Goal: Information Seeking & Learning: Find specific fact

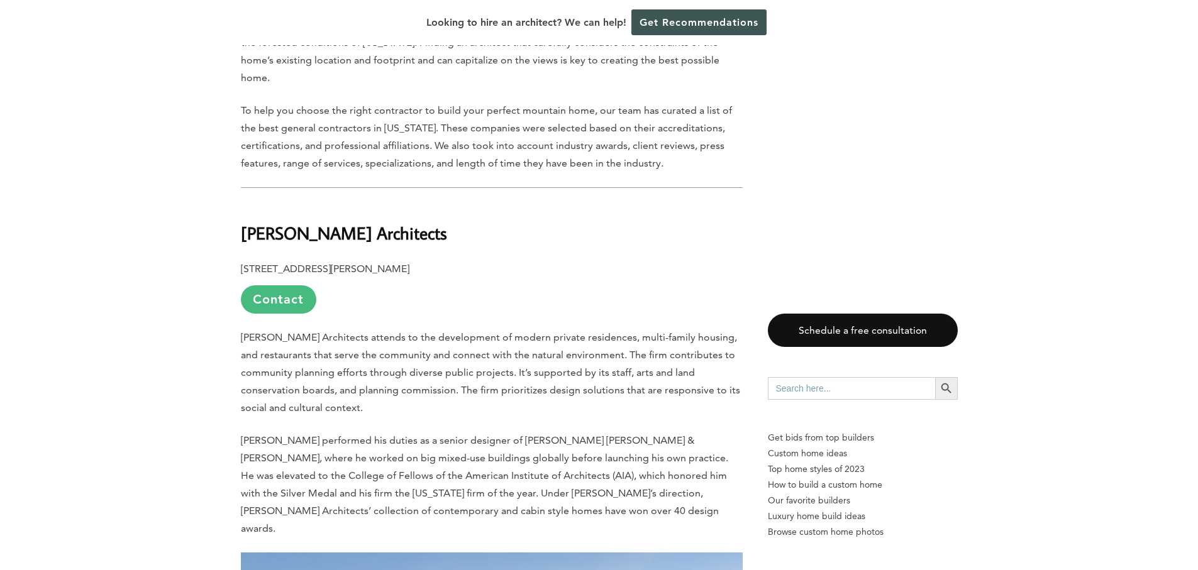
scroll to position [943, 0]
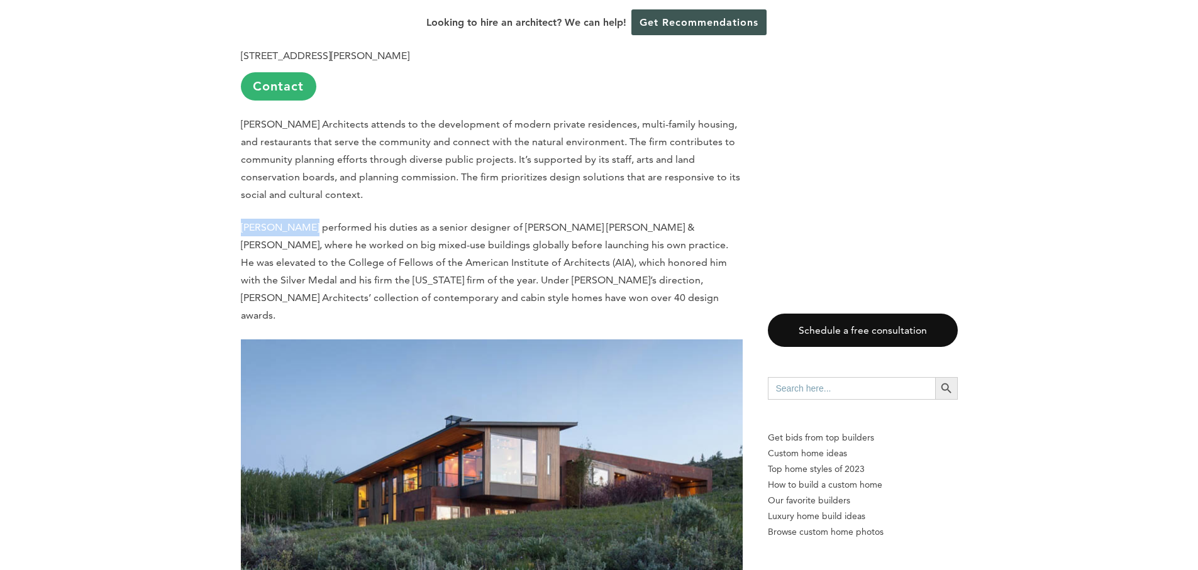
drag, startPoint x: 242, startPoint y: 209, endPoint x: 304, endPoint y: 208, distance: 62.9
click at [304, 221] on span "[PERSON_NAME] performed his duties as a senior designer of [PERSON_NAME] [PERSO…" at bounding box center [484, 271] width 487 height 100
copy span "[PERSON_NAME]"
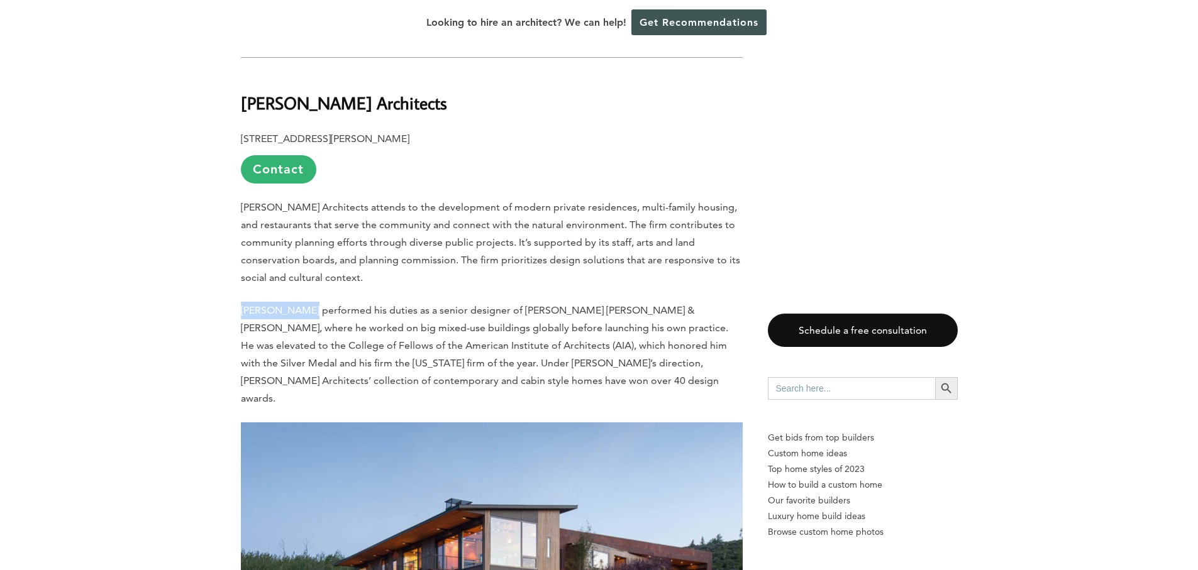
scroll to position [881, 0]
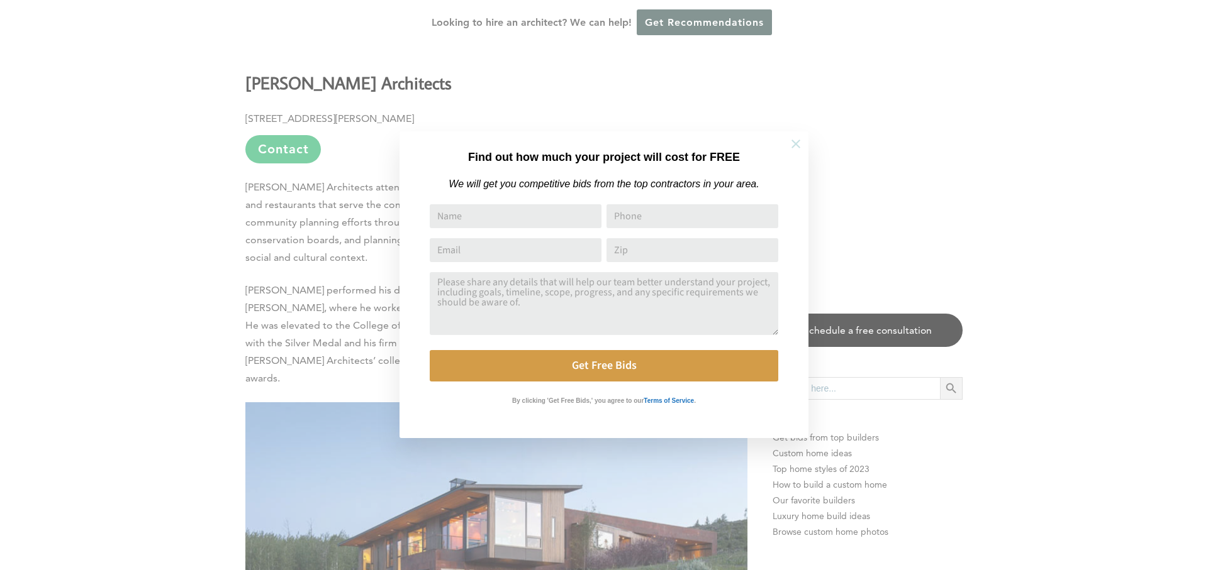
click at [794, 147] on icon at bounding box center [796, 144] width 14 height 14
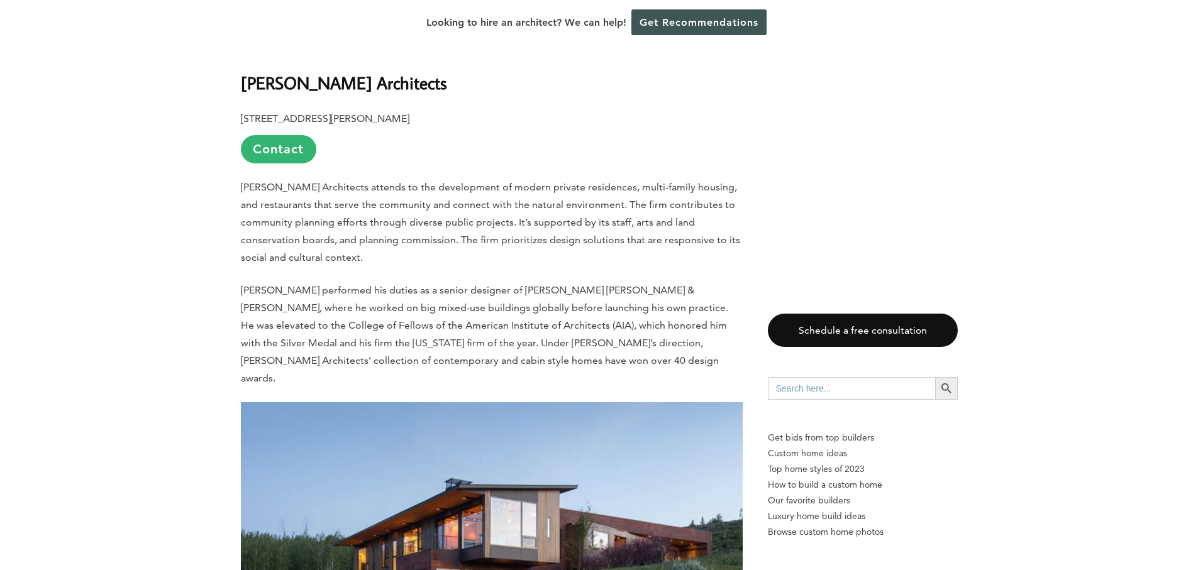
click at [250, 284] on span "[PERSON_NAME] performed his duties as a senior designer of [PERSON_NAME] [PERSO…" at bounding box center [484, 334] width 487 height 100
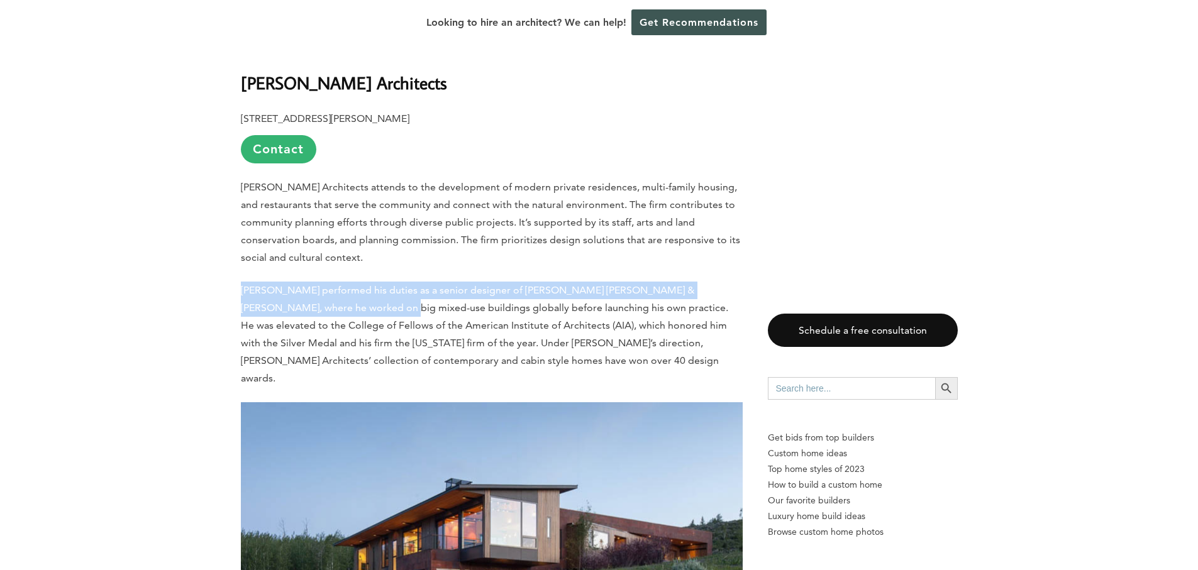
drag, startPoint x: 240, startPoint y: 276, endPoint x: 309, endPoint y: 282, distance: 70.0
click at [308, 284] on span "[PERSON_NAME] performed his duties as a senior designer of [PERSON_NAME] [PERSO…" at bounding box center [484, 334] width 487 height 100
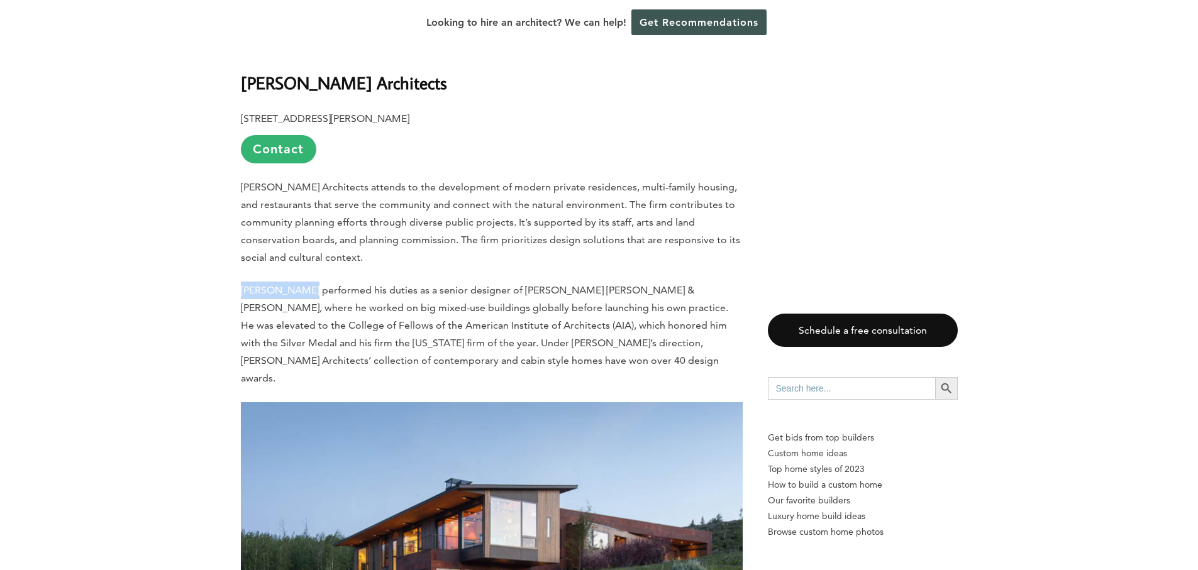
drag, startPoint x: 305, startPoint y: 273, endPoint x: 212, endPoint y: 277, distance: 93.2
copy span "[PERSON_NAME]"
click at [257, 73] on b "[PERSON_NAME] Architects" at bounding box center [344, 83] width 206 height 22
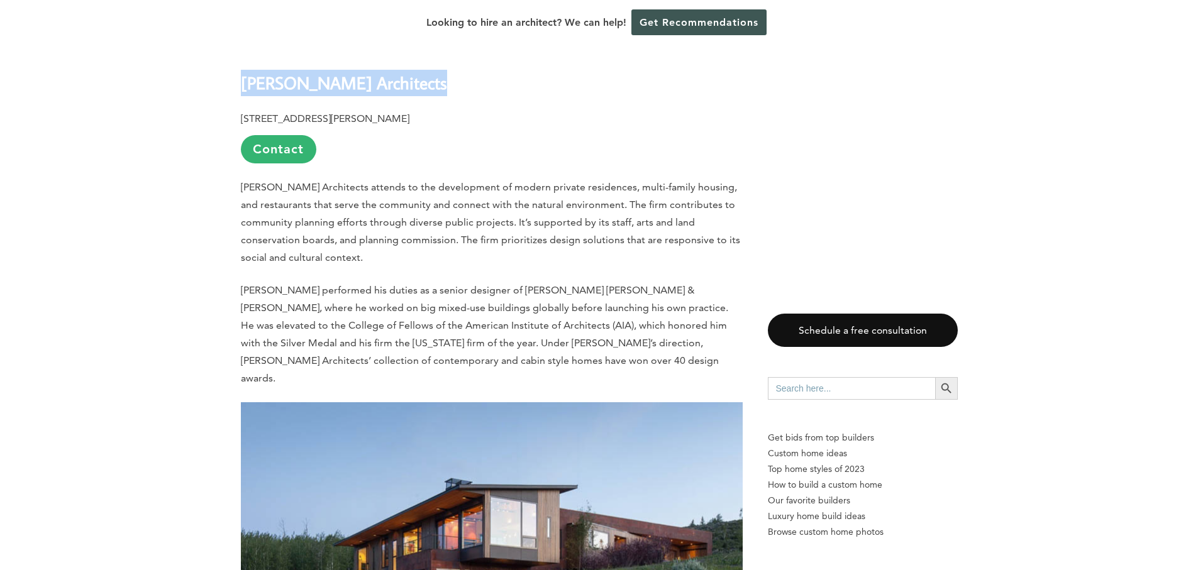
click at [257, 73] on b "[PERSON_NAME] Architects" at bounding box center [344, 83] width 206 height 22
copy div "[PERSON_NAME] Architects"
